Goal: Information Seeking & Learning: Learn about a topic

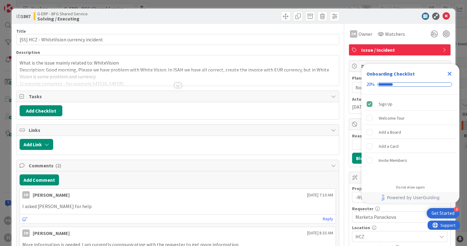
click at [449, 72] on icon "Close Checklist" at bounding box center [449, 73] width 7 height 7
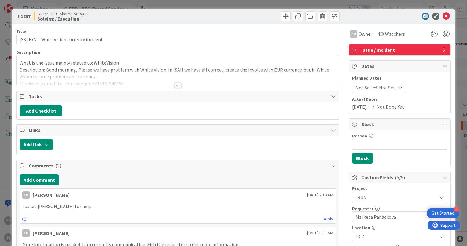
click at [176, 84] on div at bounding box center [178, 85] width 7 height 5
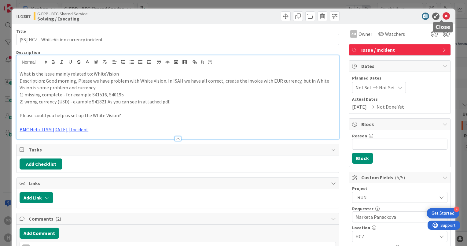
click at [443, 15] on icon at bounding box center [446, 16] width 7 height 7
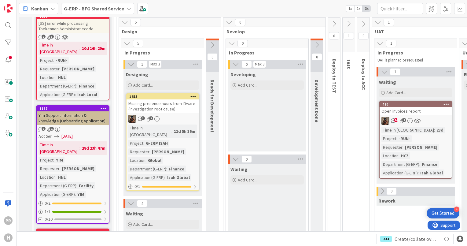
click at [405, 109] on div "Open invoices report" at bounding box center [416, 111] width 72 height 8
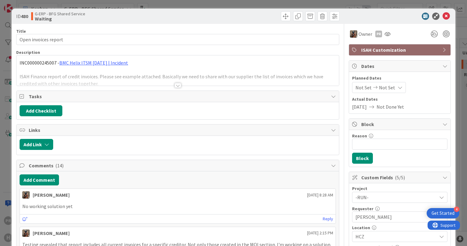
click at [175, 86] on div at bounding box center [178, 85] width 7 height 5
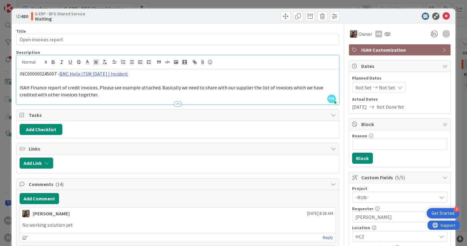
click at [173, 86] on span "ISAH Finance report of credit invoices. Please see example attached. Basically …" at bounding box center [172, 90] width 305 height 13
click at [444, 17] on icon at bounding box center [446, 16] width 7 height 7
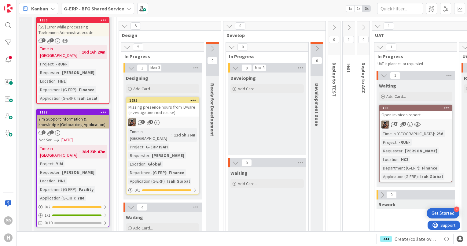
scroll to position [61, 0]
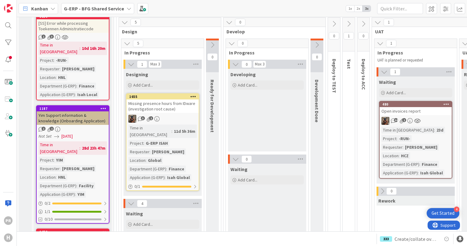
click at [164, 106] on div "Missing presence hours from IDware (investigation root cause)" at bounding box center [163, 105] width 72 height 13
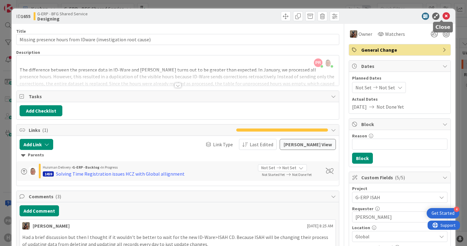
click at [443, 15] on icon at bounding box center [446, 16] width 7 height 7
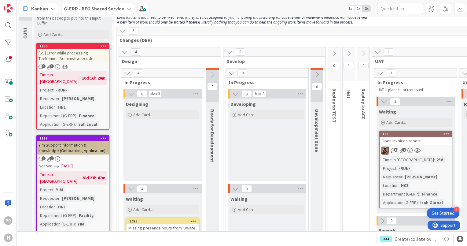
scroll to position [31, 0]
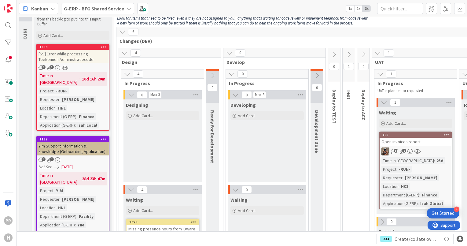
click at [350, 54] on icon at bounding box center [349, 54] width 7 height 7
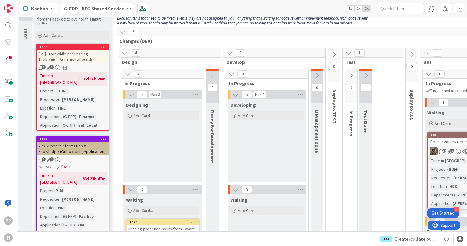
click at [367, 76] on icon at bounding box center [366, 75] width 7 height 7
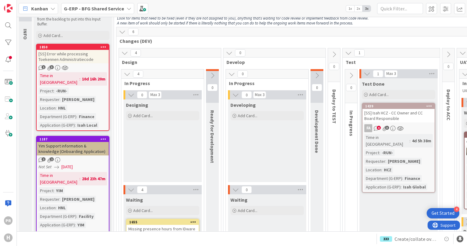
click at [384, 113] on div "[SS] Isah HCZ - CC Owner and CC Board Responsible" at bounding box center [399, 115] width 72 height 13
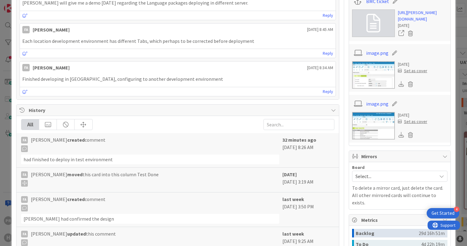
scroll to position [275, 0]
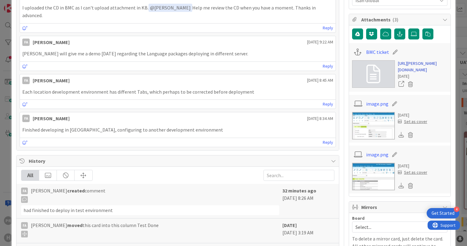
click at [407, 73] on link "[URL][PERSON_NAME][DOMAIN_NAME]" at bounding box center [423, 66] width 50 height 13
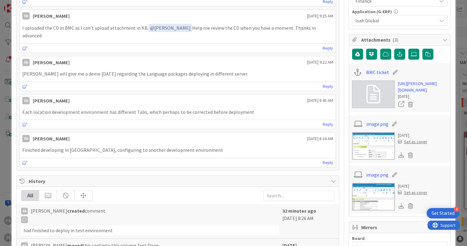
scroll to position [245, 0]
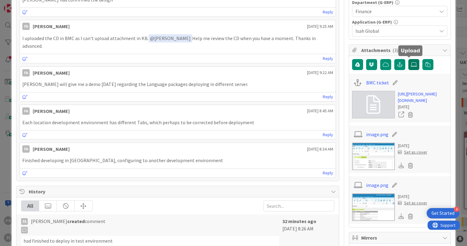
click at [413, 62] on label at bounding box center [414, 64] width 11 height 11
click at [409, 59] on input "file" at bounding box center [409, 59] width 0 height 0
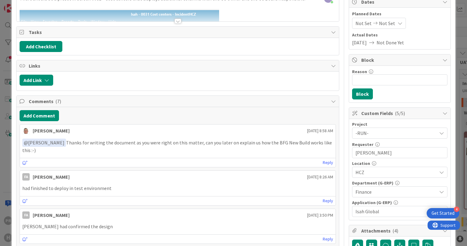
scroll to position [0, 0]
